Goal: Task Accomplishment & Management: Use online tool/utility

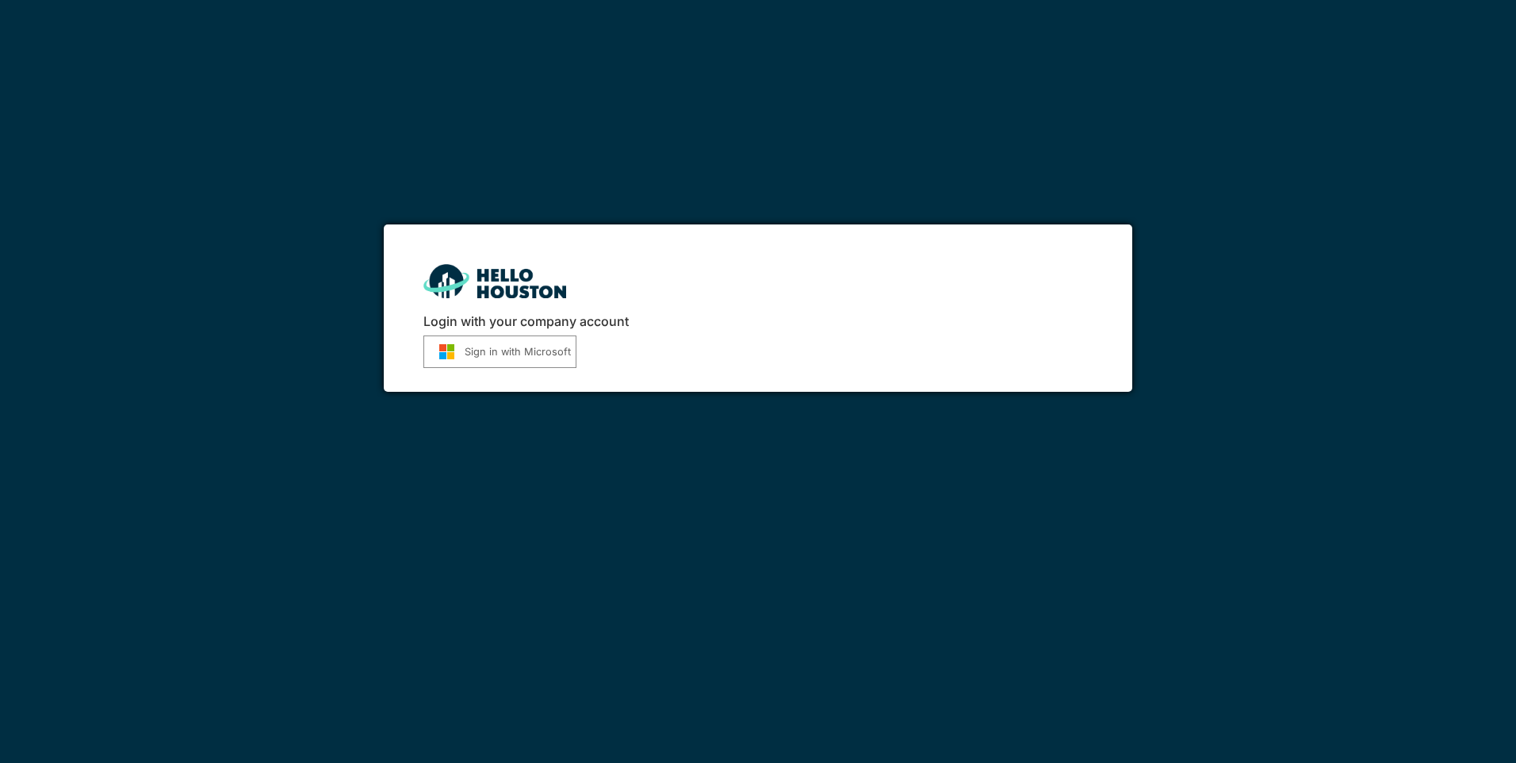
click at [498, 353] on button "Sign in with Microsoft" at bounding box center [499, 351] width 153 height 33
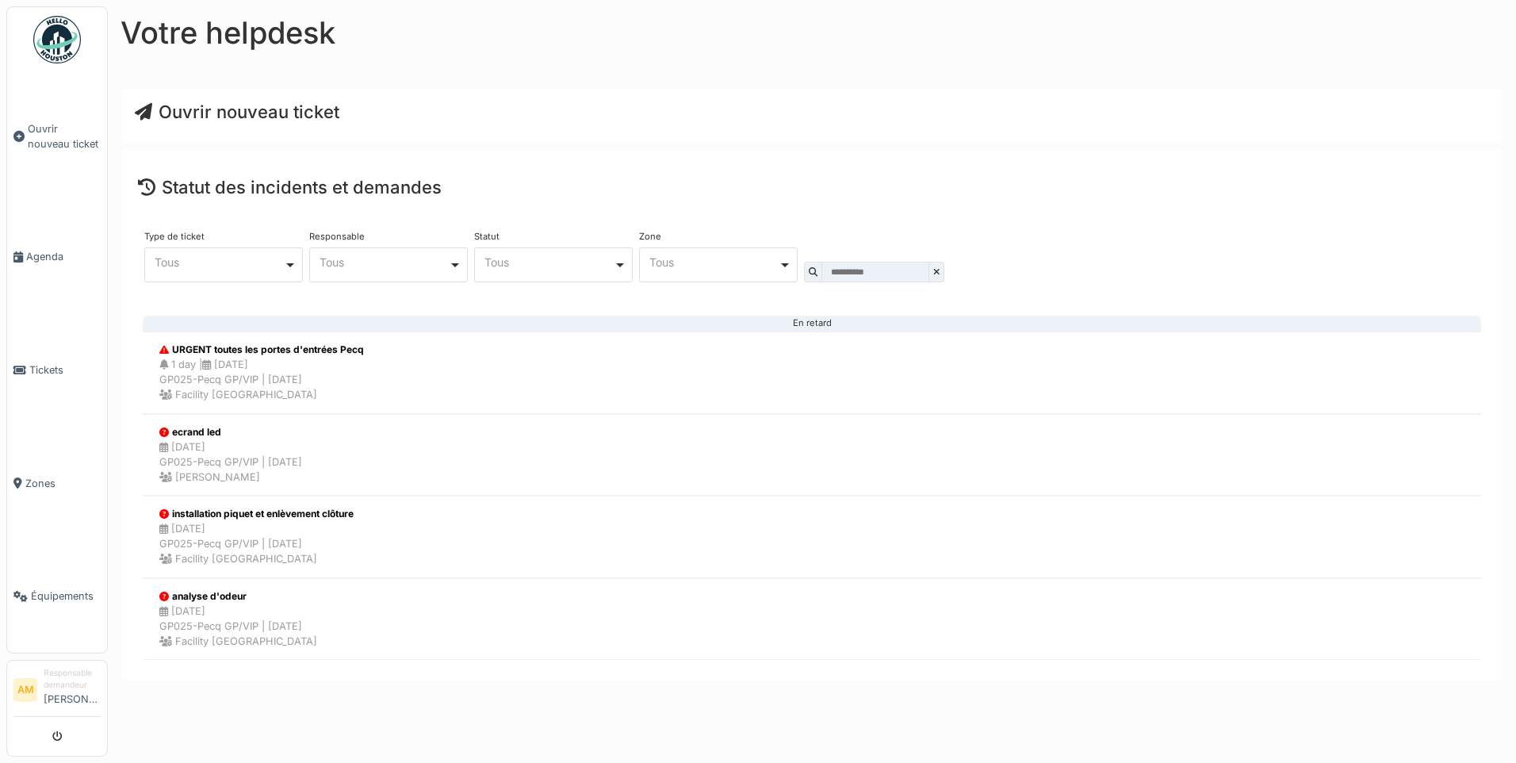
click at [207, 105] on span "Ouvrir nouveau ticket" at bounding box center [237, 112] width 205 height 21
